Goal: Find specific page/section: Find specific page/section

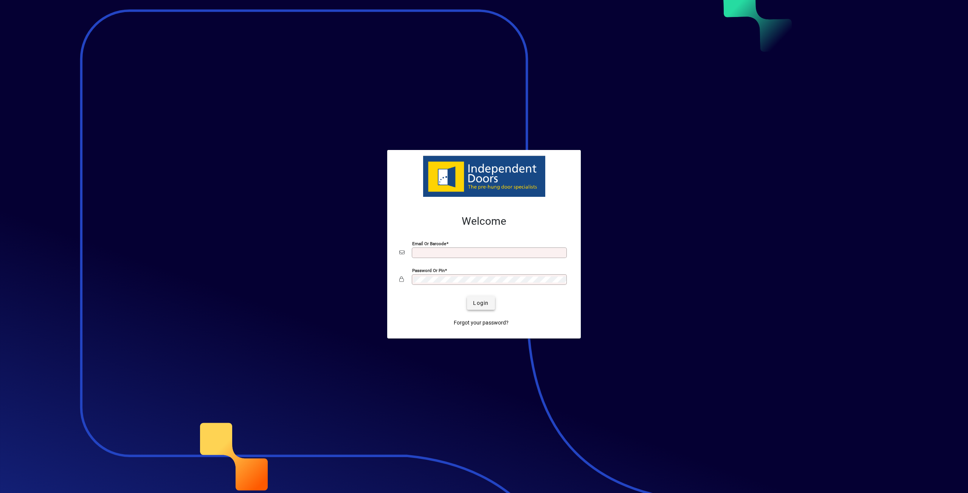
type input "**********"
click at [484, 306] on span "Login" at bounding box center [480, 303] width 15 height 8
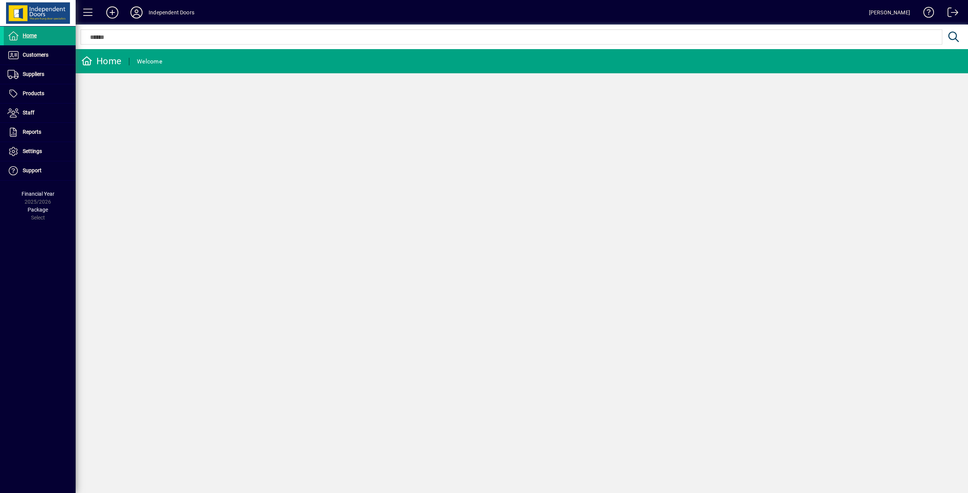
click at [119, 35] on input "text" at bounding box center [511, 37] width 850 height 9
click at [39, 80] on span at bounding box center [40, 74] width 72 height 18
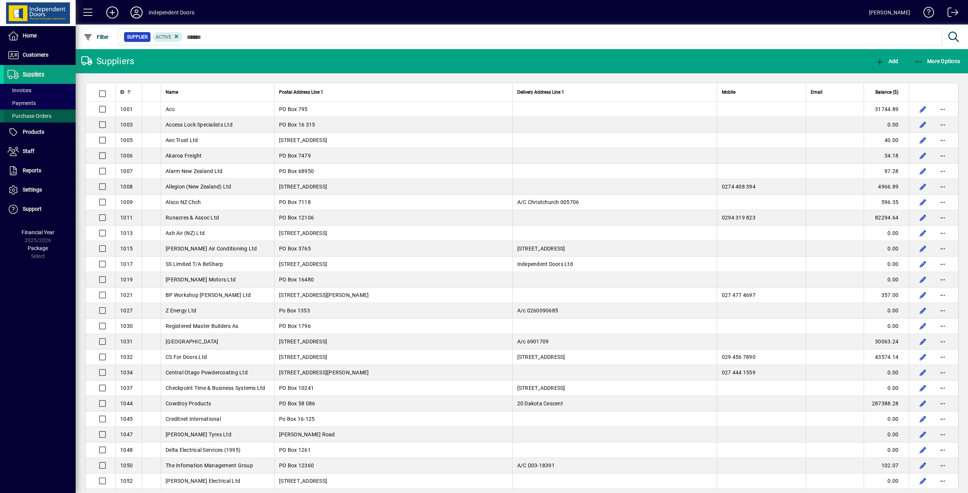
click at [41, 115] on span "Purchase Orders" at bounding box center [30, 116] width 44 height 6
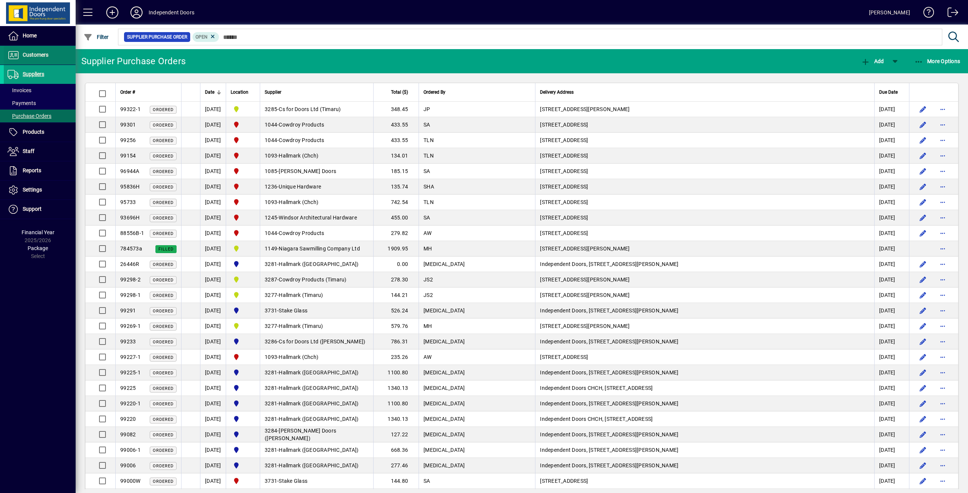
click at [31, 56] on span "Customers" at bounding box center [36, 55] width 26 height 6
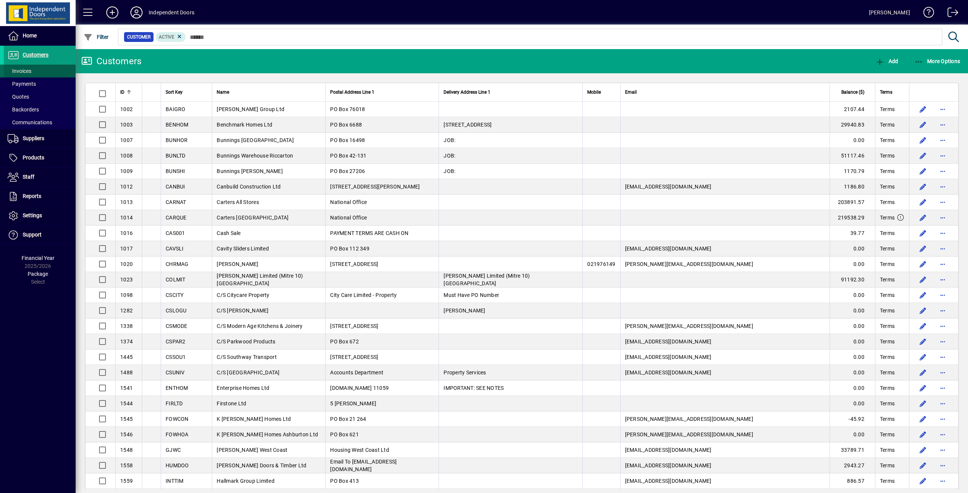
click at [29, 69] on span "Invoices" at bounding box center [20, 71] width 24 height 6
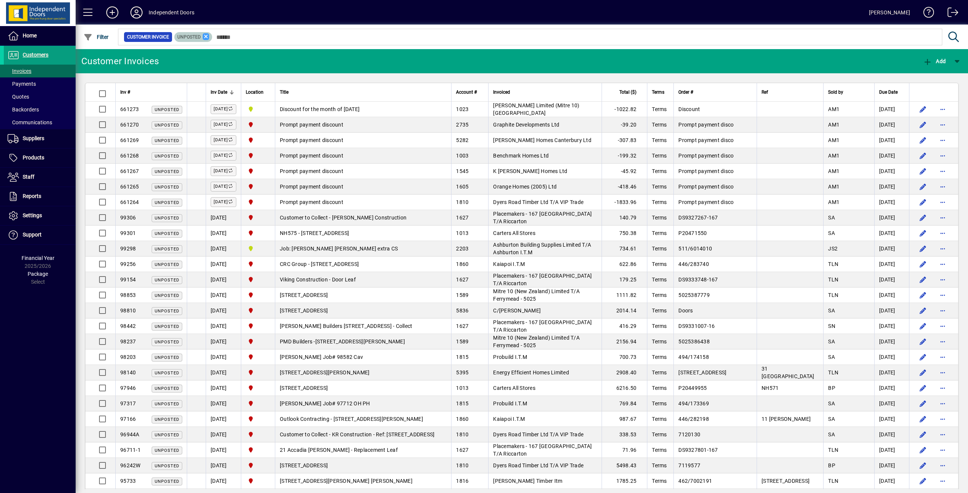
click at [204, 36] on icon at bounding box center [206, 36] width 7 height 7
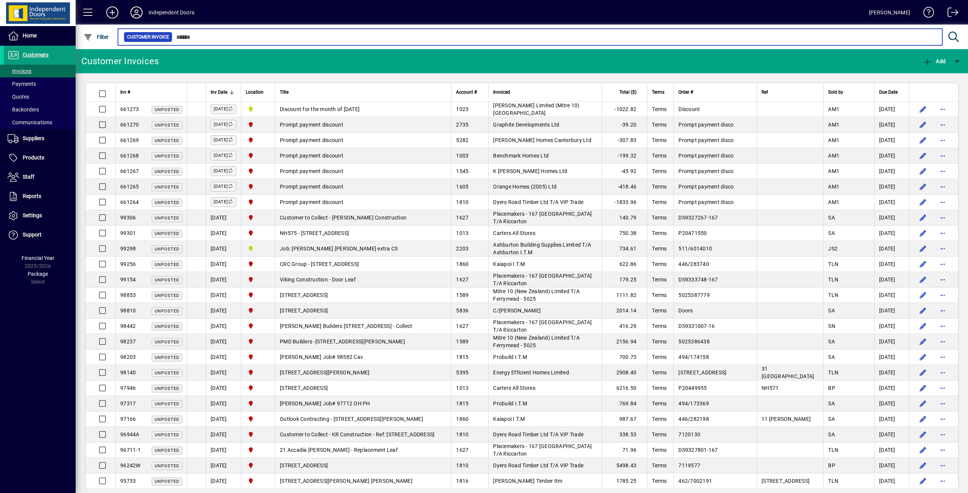
click at [249, 42] on input "text" at bounding box center [554, 37] width 764 height 11
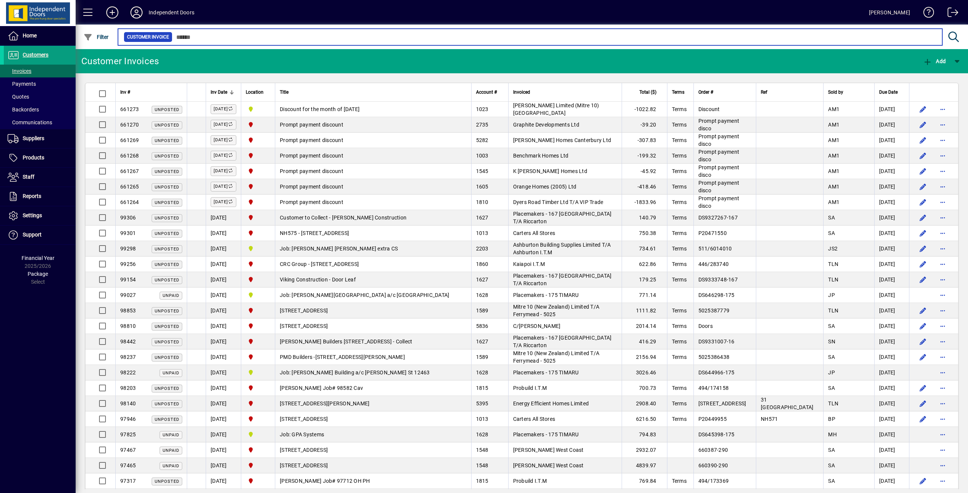
click at [251, 35] on input "text" at bounding box center [554, 37] width 764 height 11
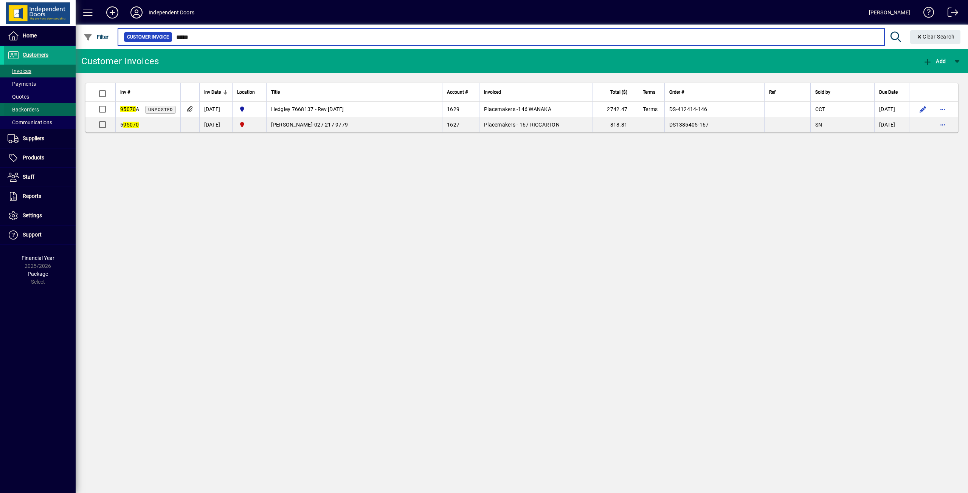
type input "*****"
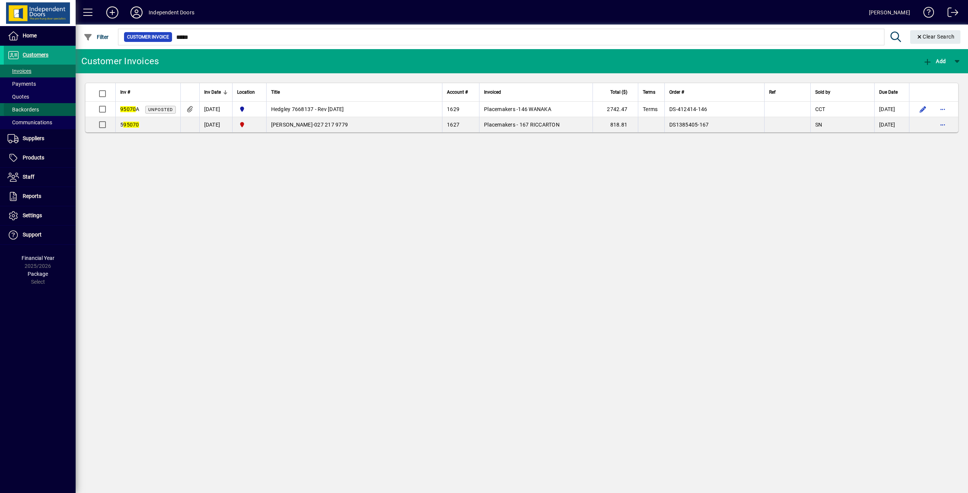
click at [26, 106] on span "Backorders" at bounding box center [21, 110] width 35 height 8
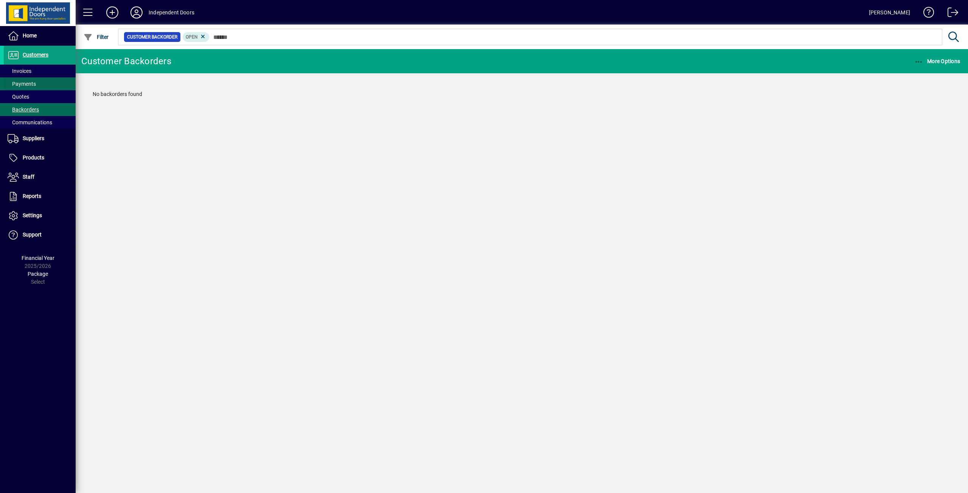
click at [22, 79] on span at bounding box center [40, 84] width 72 height 18
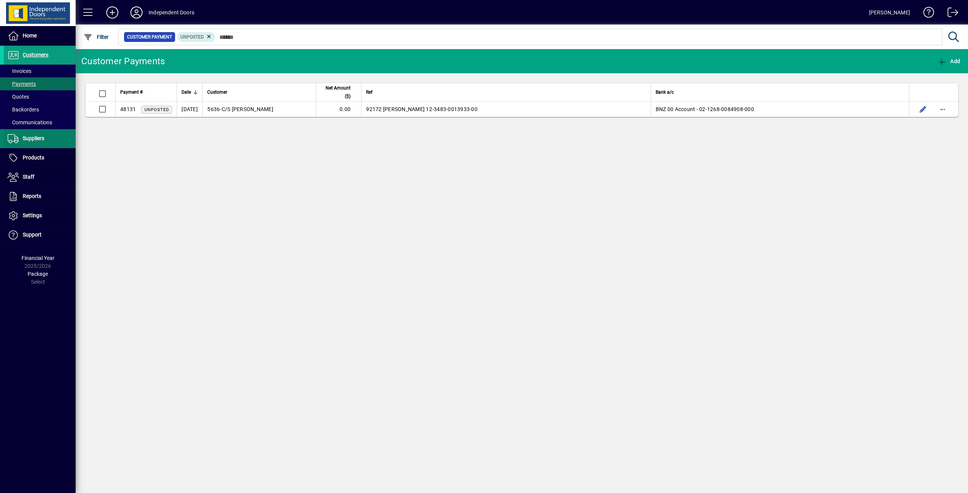
click at [30, 134] on span "Suppliers" at bounding box center [24, 138] width 40 height 9
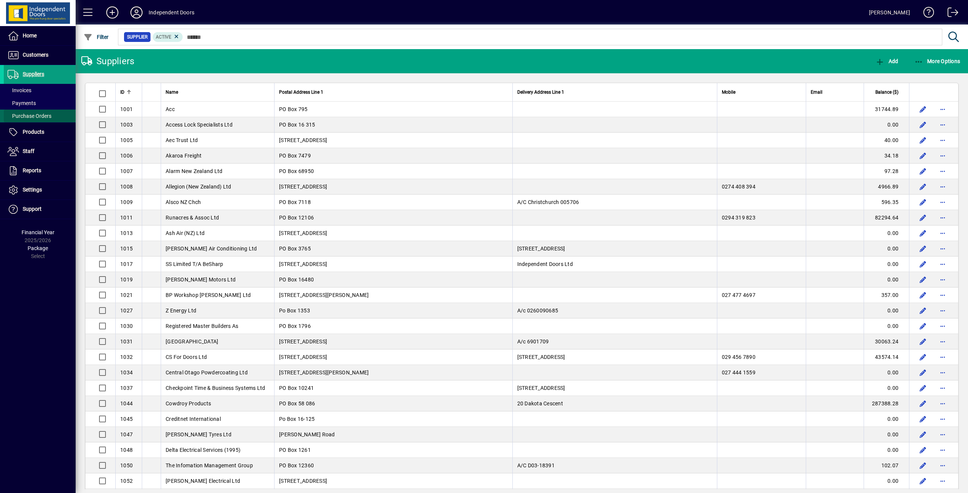
click at [35, 115] on span "Purchase Orders" at bounding box center [30, 116] width 44 height 6
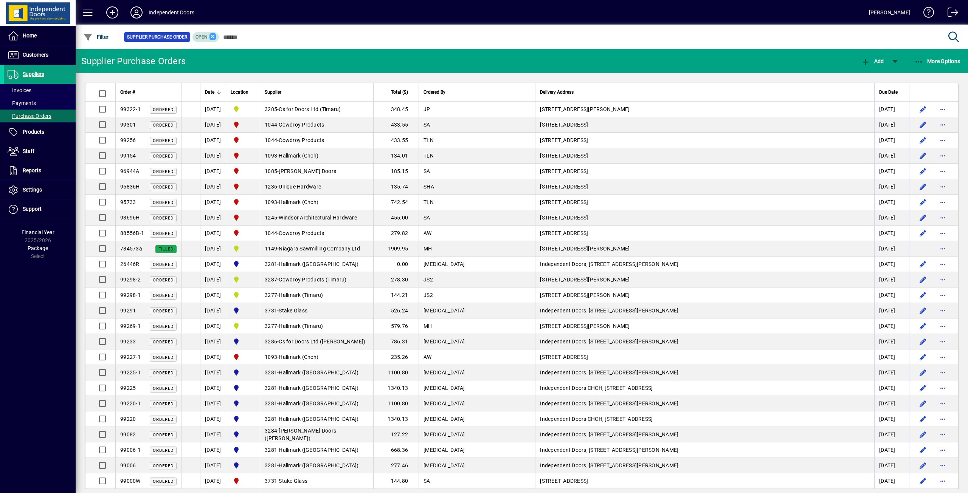
click at [214, 37] on icon at bounding box center [212, 36] width 7 height 7
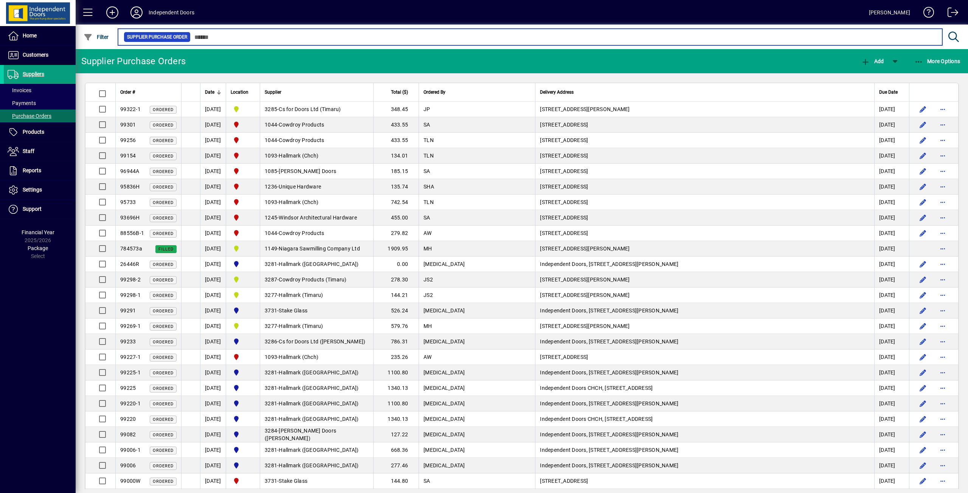
click at [231, 36] on input "text" at bounding box center [563, 37] width 745 height 11
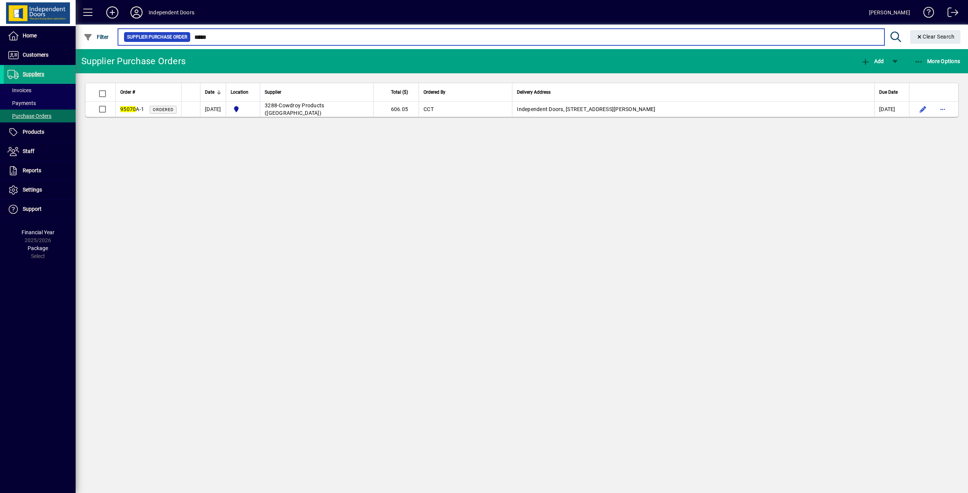
type input "*****"
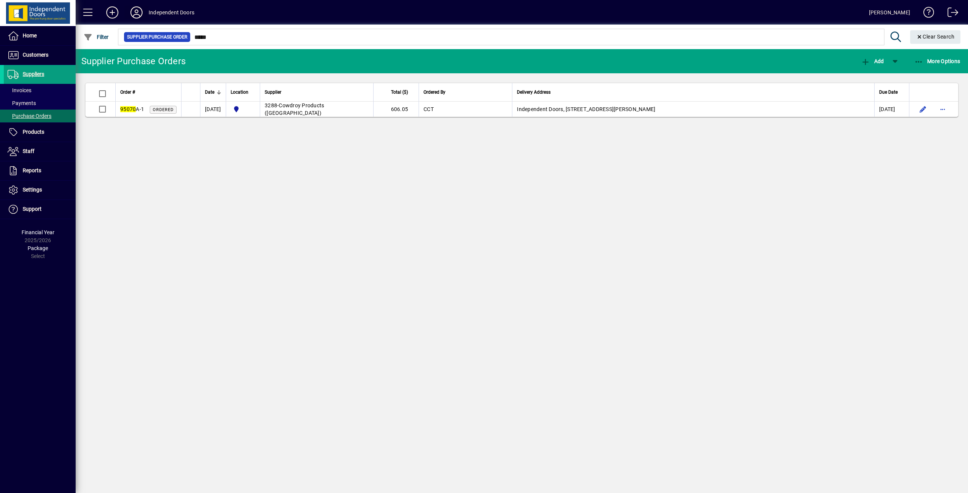
click at [136, 8] on icon at bounding box center [136, 12] width 15 height 12
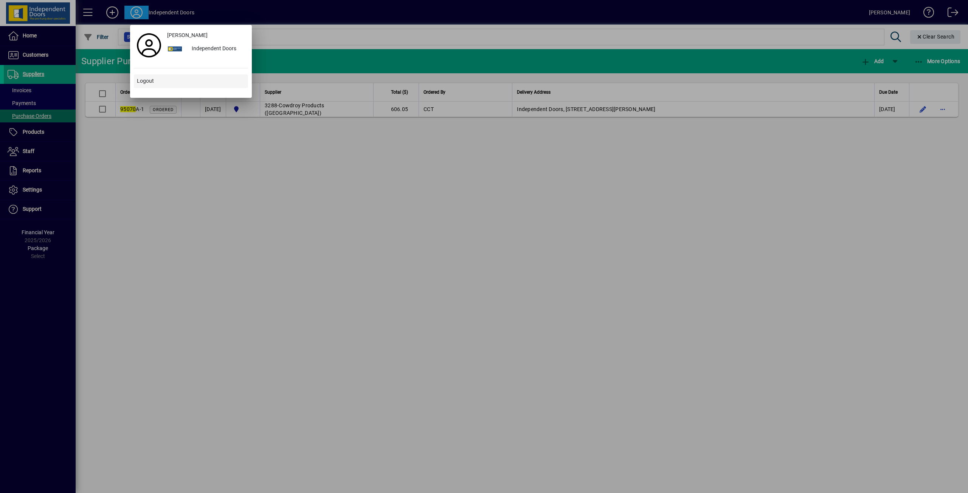
click at [152, 80] on span "Logout" at bounding box center [145, 81] width 17 height 8
